Goal: Find specific page/section: Find specific page/section

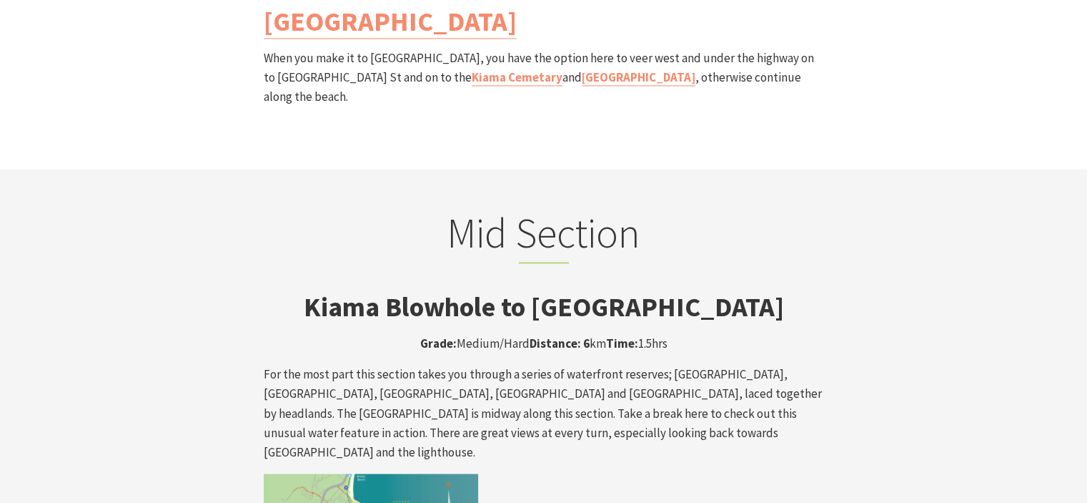
scroll to position [2073, 0]
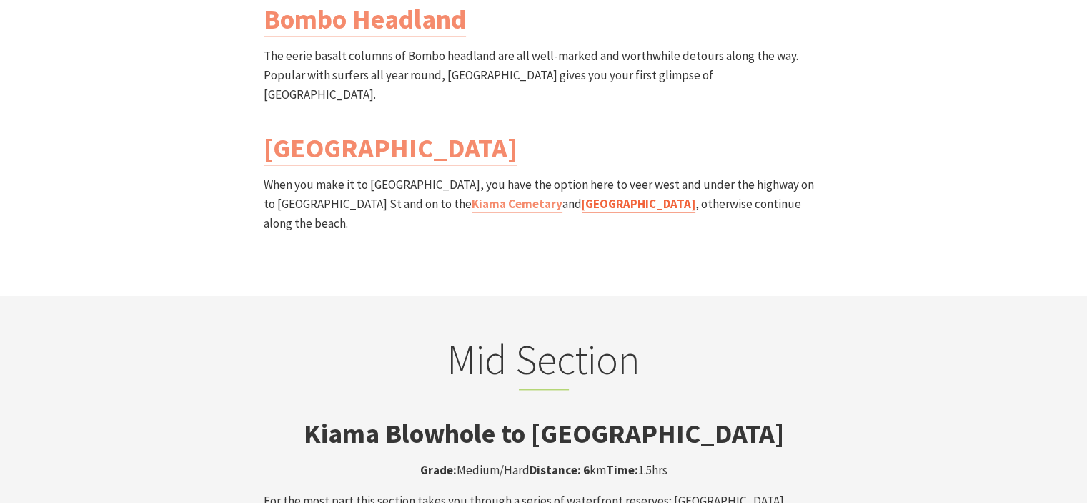
click at [586, 196] on link "[GEOGRAPHIC_DATA]" at bounding box center [639, 204] width 114 height 16
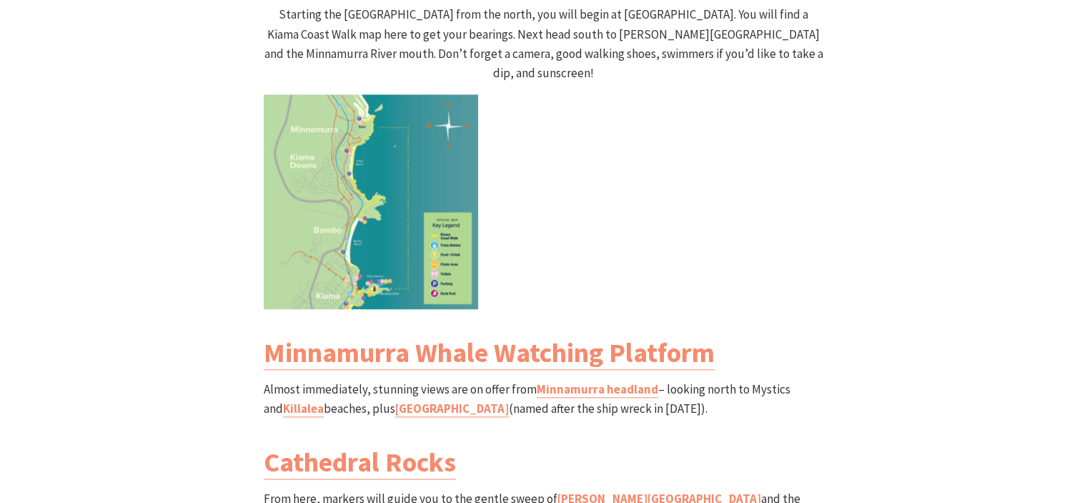
scroll to position [1501, 0]
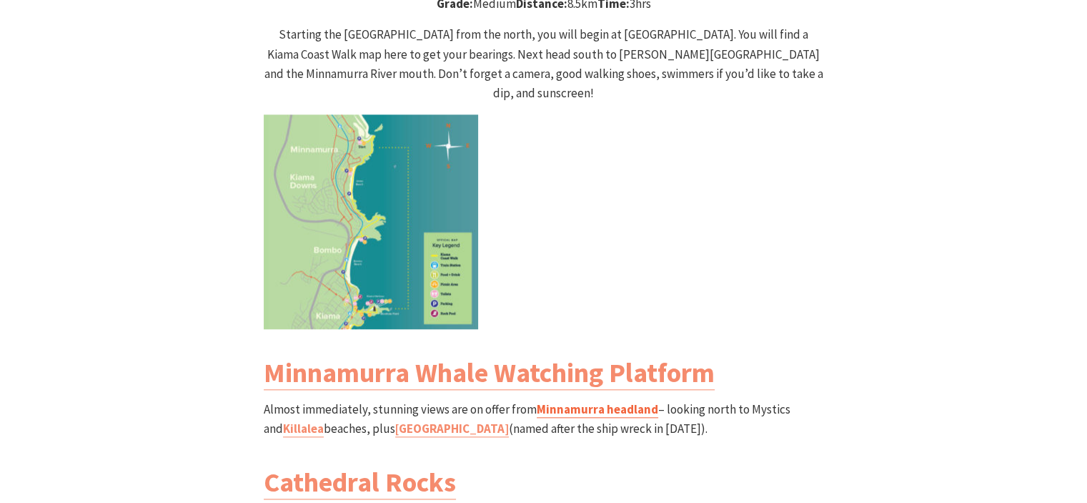
click at [574, 401] on link "Minnamurra headland" at bounding box center [598, 409] width 122 height 16
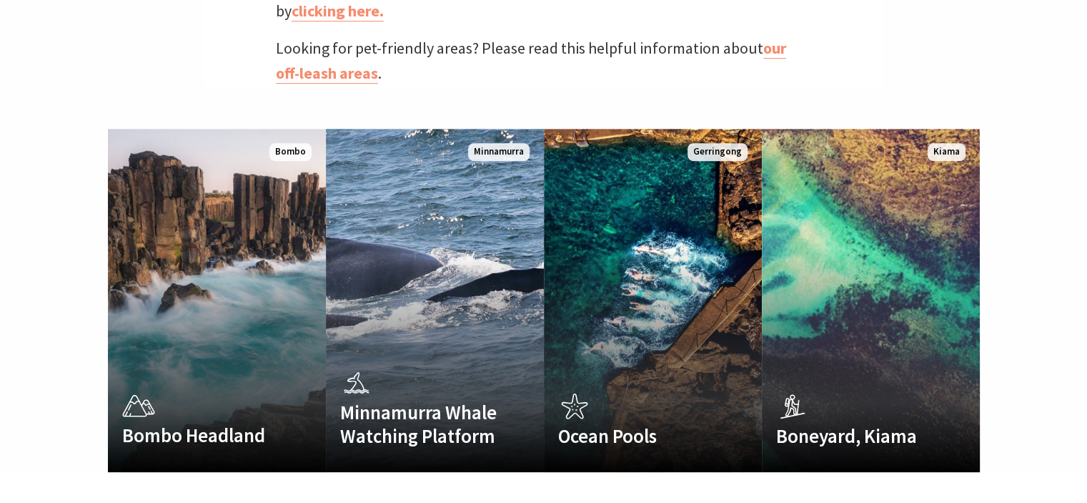
scroll to position [858, 0]
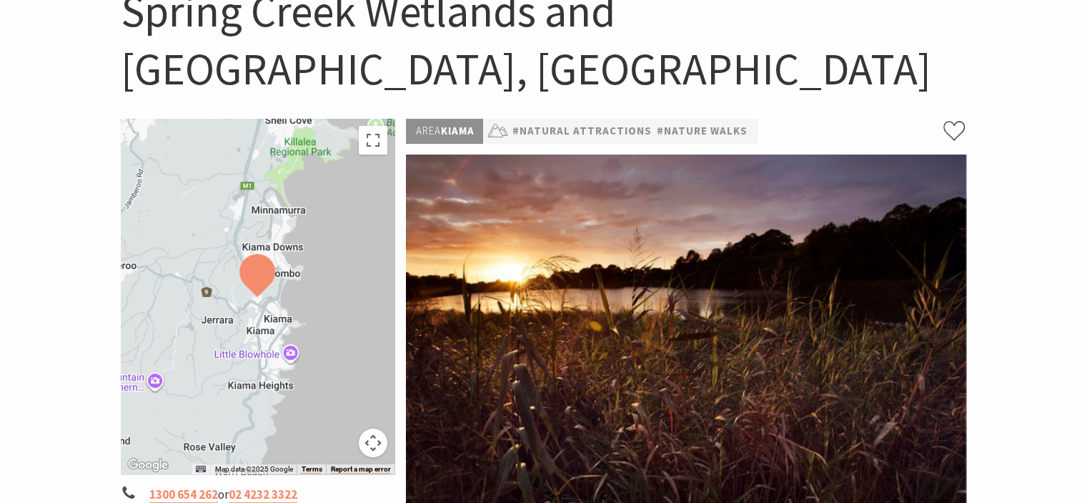
scroll to position [143, 0]
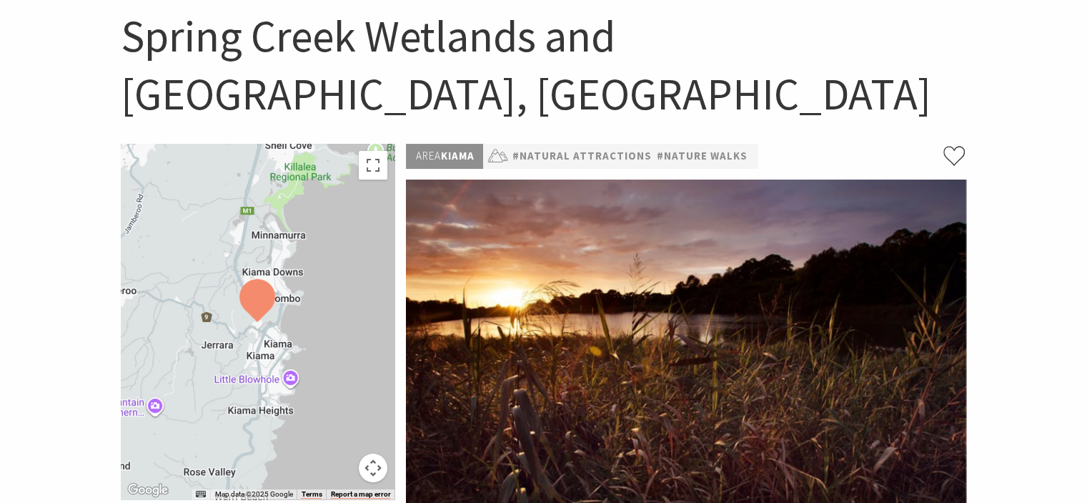
click at [306, 280] on div at bounding box center [258, 321] width 274 height 355
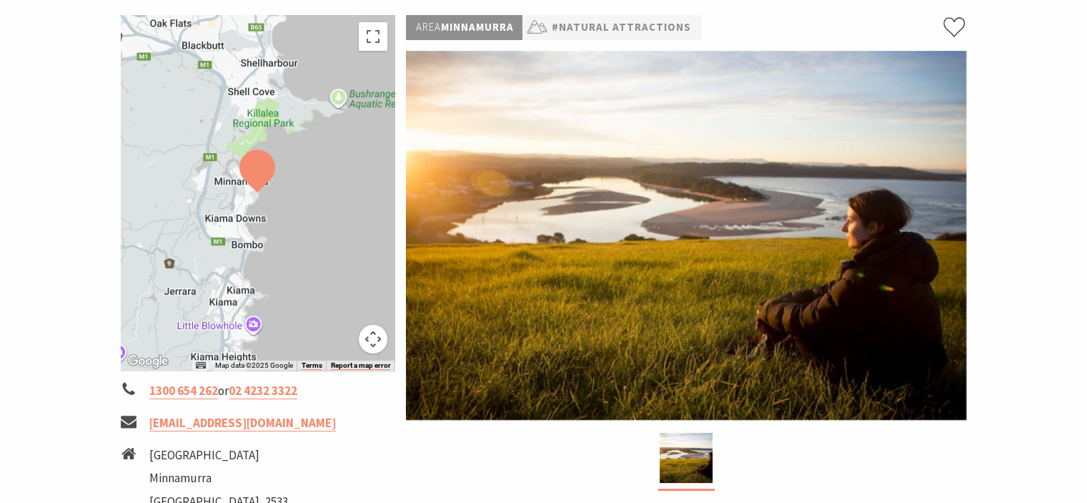
scroll to position [214, 0]
click at [371, 37] on button "Toggle fullscreen view" at bounding box center [373, 36] width 29 height 29
